Goal: Transaction & Acquisition: Purchase product/service

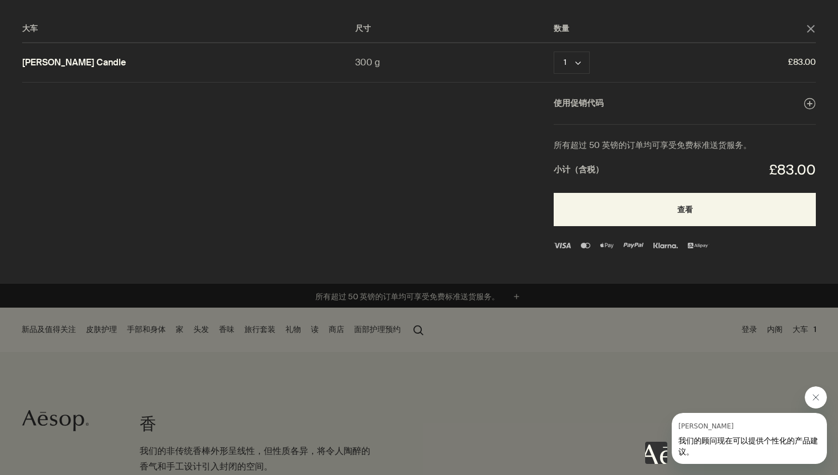
click at [814, 395] on icon "关闭来自 Aesop 的消息" at bounding box center [816, 398] width 6 height 6
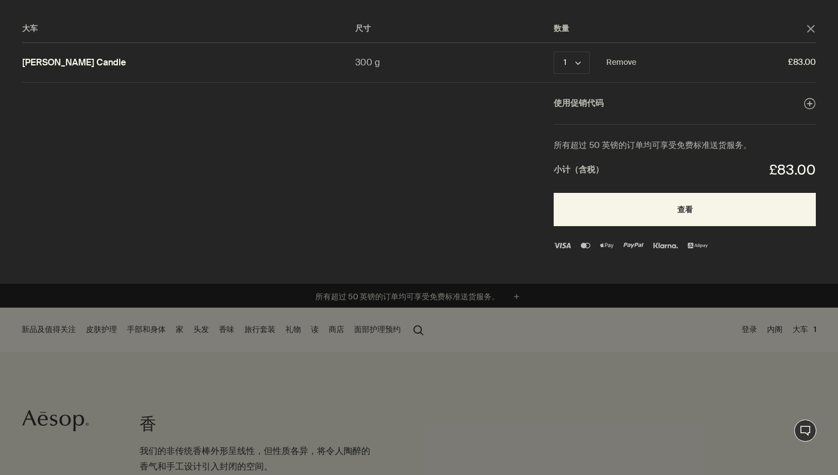
click at [126, 65] on link "Ptolemy Aromatique Candle" at bounding box center [74, 63] width 104 height 12
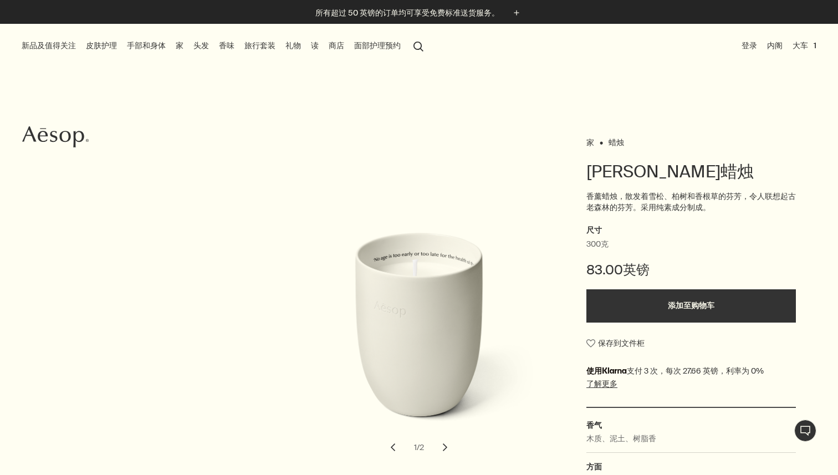
click at [182, 44] on font "家" at bounding box center [180, 45] width 8 height 10
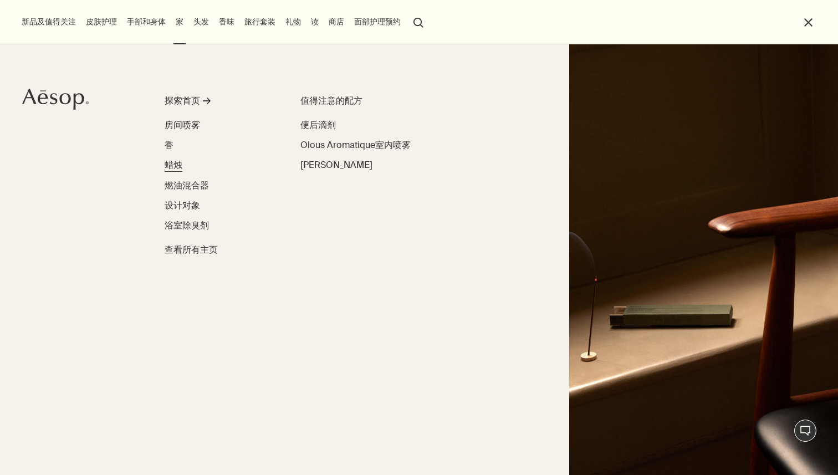
click at [175, 166] on font "蜡烛" at bounding box center [174, 165] width 18 height 12
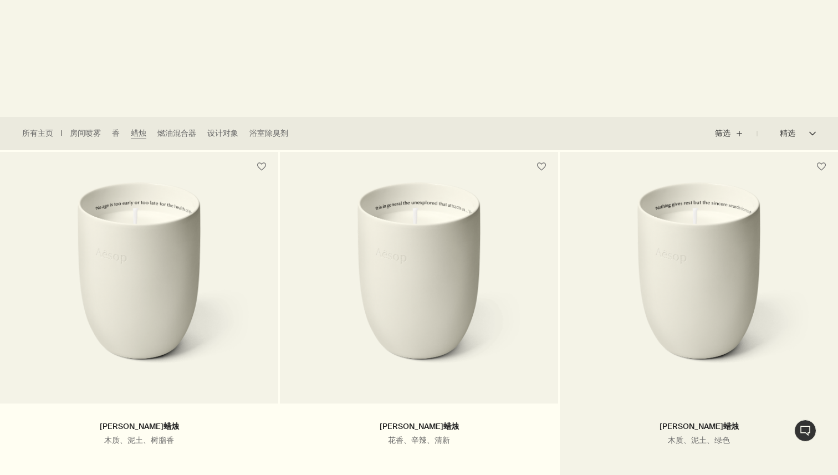
click at [682, 238] on img at bounding box center [699, 284] width 235 height 205
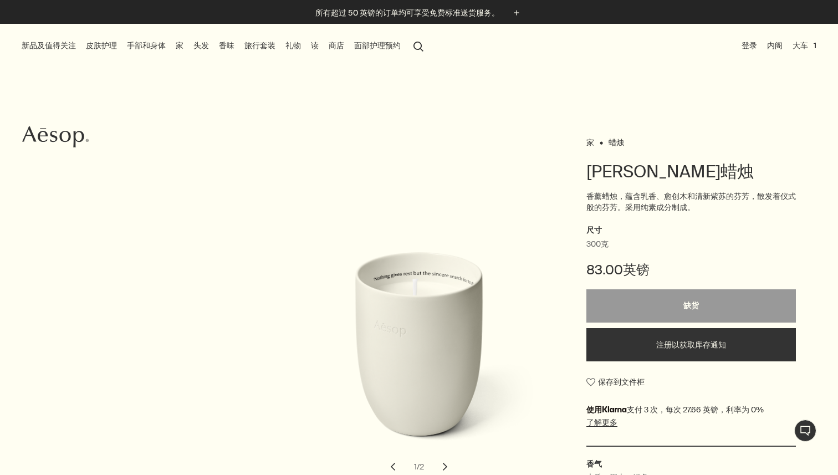
click at [446, 466] on button "chevron" at bounding box center [445, 467] width 24 height 24
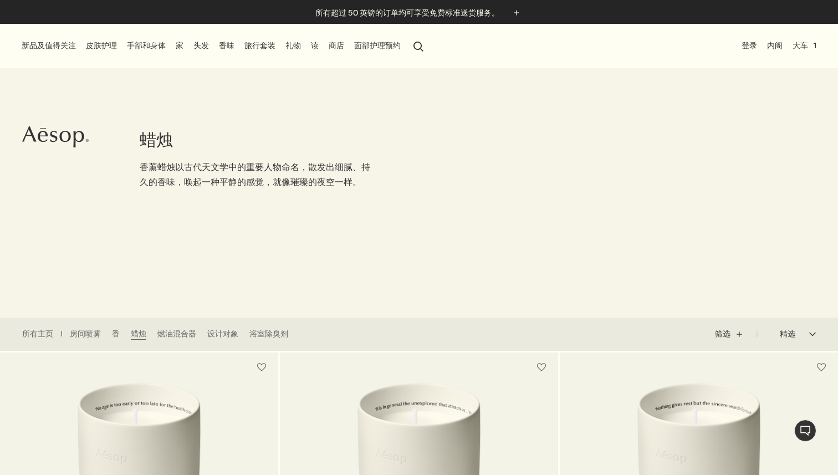
scroll to position [201, 0]
